Goal: Book appointment/travel/reservation

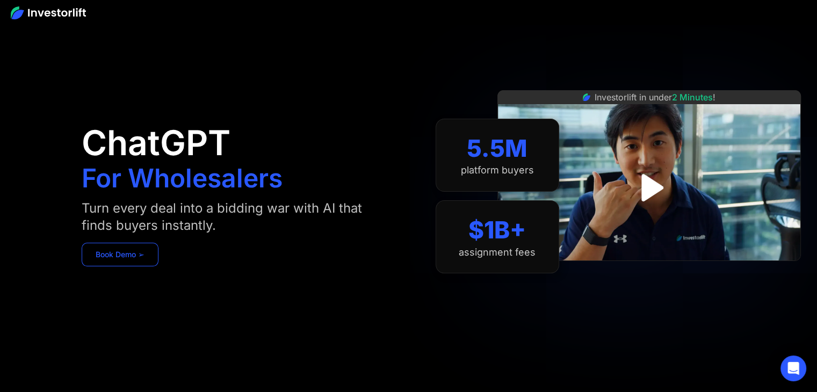
click at [126, 263] on link "Book Demo ➢" at bounding box center [120, 255] width 77 height 24
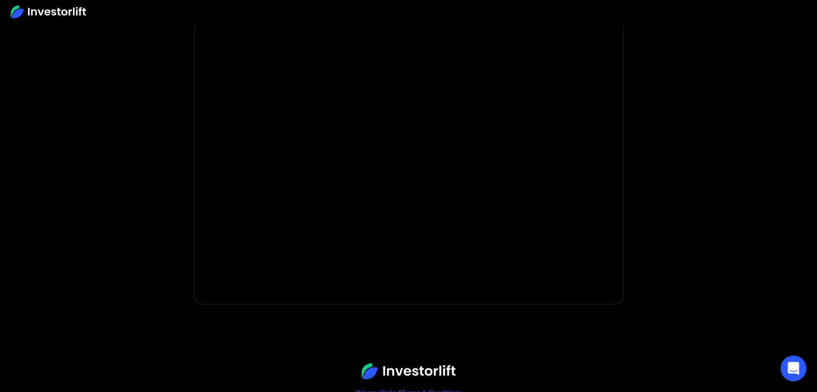
scroll to position [251, 0]
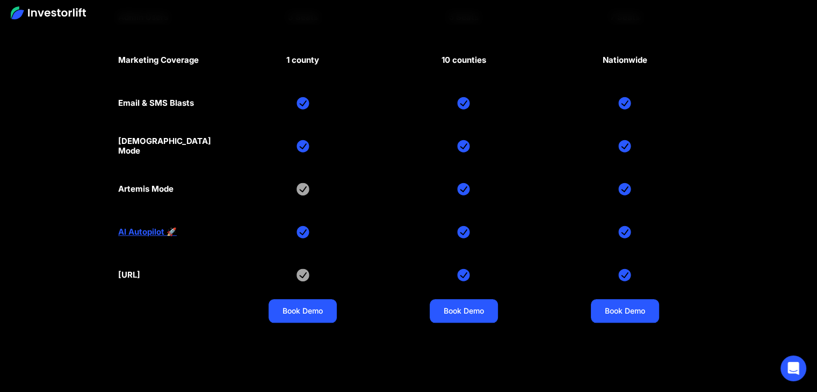
scroll to position [5181, 0]
